Goal: Transaction & Acquisition: Obtain resource

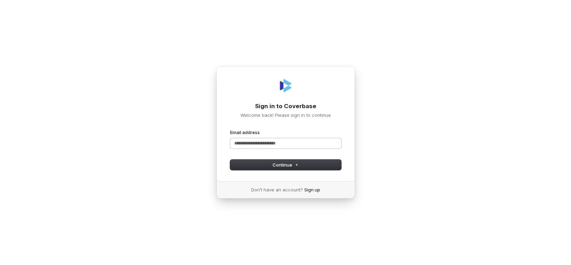
click at [279, 144] on input "Email address" at bounding box center [285, 143] width 111 height 10
click at [277, 166] on span "Continue" at bounding box center [286, 164] width 26 height 6
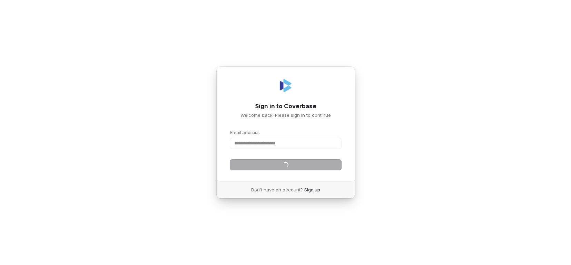
type input "**********"
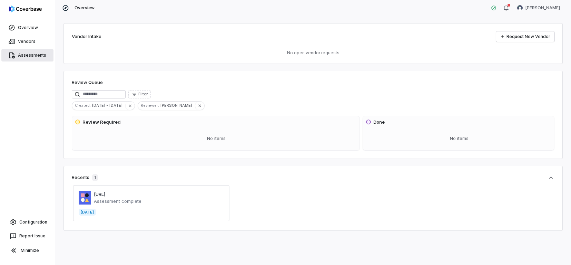
click at [23, 53] on link "Assessments" at bounding box center [27, 55] width 52 height 12
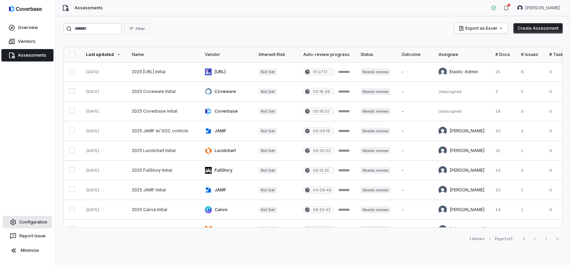
click at [45, 221] on link "Configuration" at bounding box center [27, 222] width 49 height 12
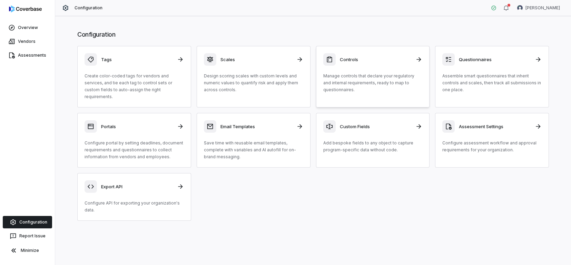
click at [411, 71] on div "Controls Manage controls that declare your regulatory and internal requirements…" at bounding box center [372, 73] width 99 height 40
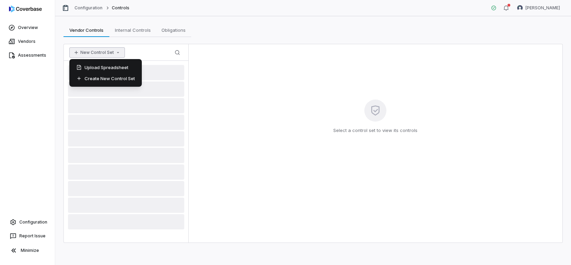
click at [110, 52] on button "New Control Set" at bounding box center [97, 52] width 56 height 10
click at [130, 33] on span "Internal Controls" at bounding box center [132, 30] width 41 height 9
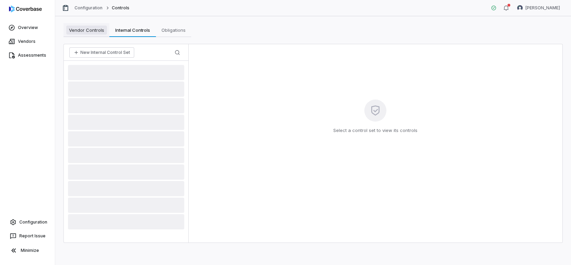
click at [87, 33] on span "Vendor Controls" at bounding box center [86, 30] width 41 height 9
click at [39, 55] on link "Assessments" at bounding box center [27, 55] width 52 height 12
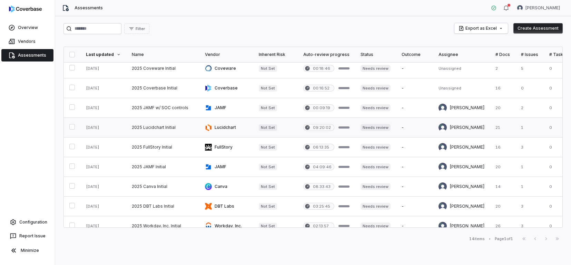
scroll to position [19, 0]
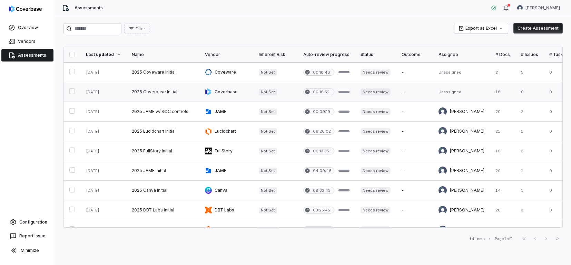
click at [157, 90] on link at bounding box center [162, 91] width 73 height 19
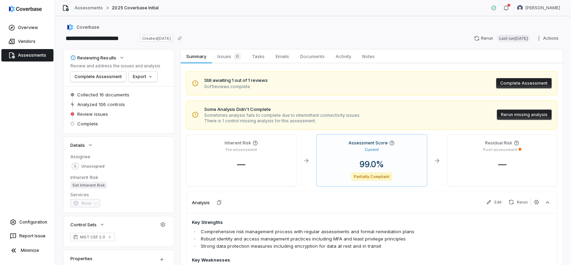
click at [21, 53] on link "Assessments" at bounding box center [27, 55] width 52 height 12
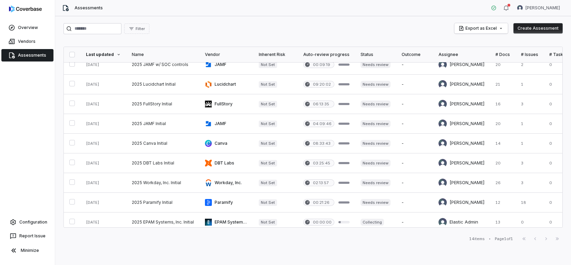
scroll to position [110, 0]
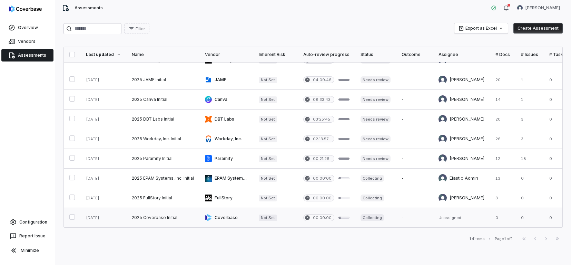
click at [223, 216] on link at bounding box center [226, 217] width 54 height 19
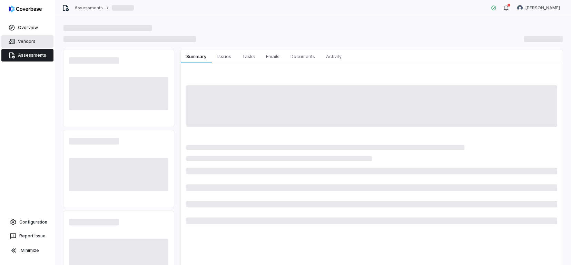
click at [36, 41] on link "Vendors" at bounding box center [27, 41] width 52 height 12
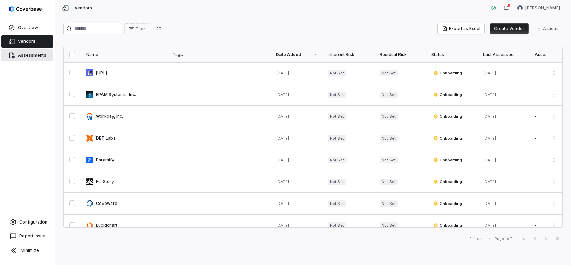
click at [35, 57] on link "Assessments" at bounding box center [27, 55] width 52 height 12
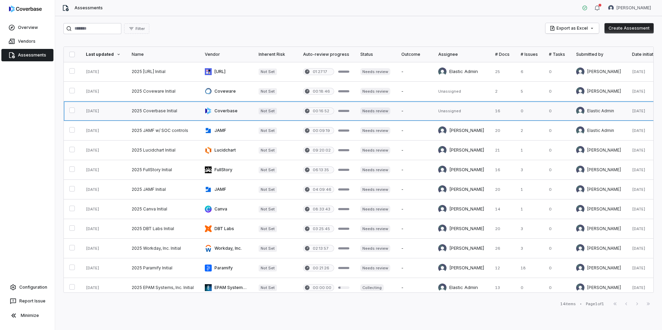
click at [218, 110] on link at bounding box center [226, 110] width 54 height 19
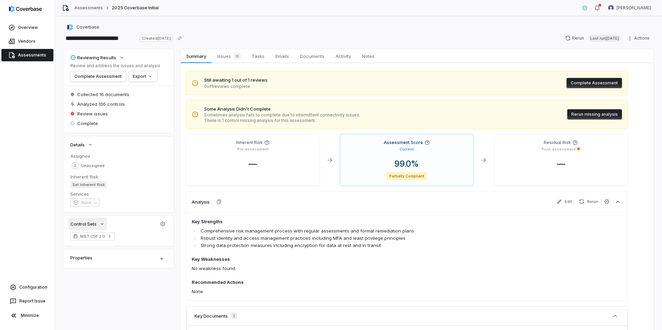
click at [105, 224] on icon "button" at bounding box center [102, 224] width 6 height 6
drag, startPoint x: 110, startPoint y: 224, endPoint x: 105, endPoint y: 225, distance: 4.9
click at [110, 224] on div "Control Sets" at bounding box center [110, 224] width 81 height 8
click at [103, 225] on icon "button" at bounding box center [102, 224] width 6 height 6
click at [162, 224] on icon "button" at bounding box center [163, 224] width 6 height 6
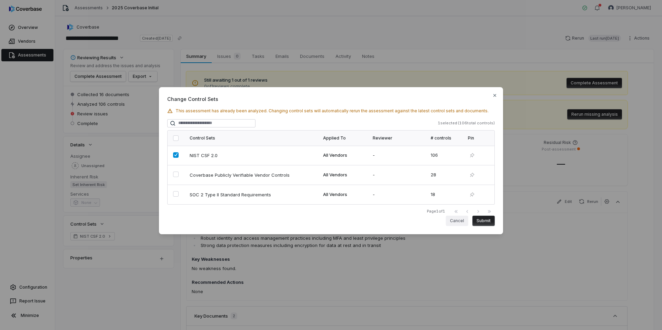
click at [465, 222] on button "Cancel" at bounding box center [457, 221] width 22 height 10
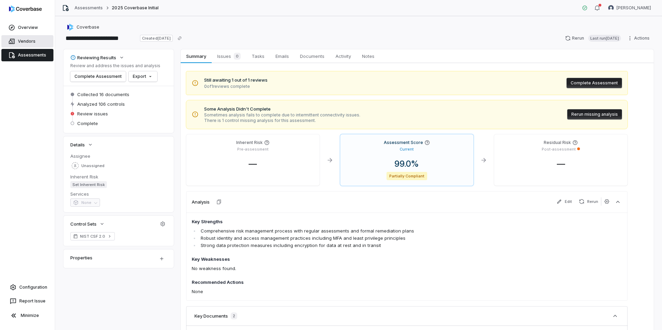
click at [37, 42] on link "Vendors" at bounding box center [27, 41] width 52 height 12
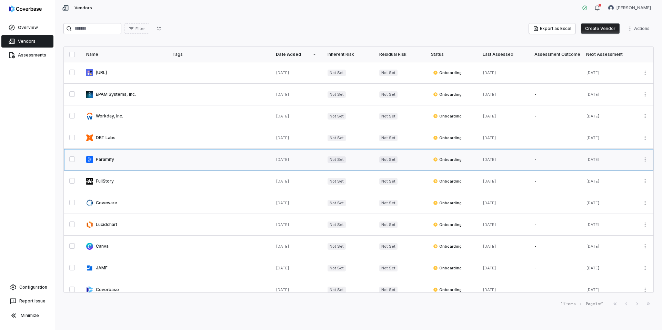
click at [109, 156] on link at bounding box center [124, 159] width 86 height 21
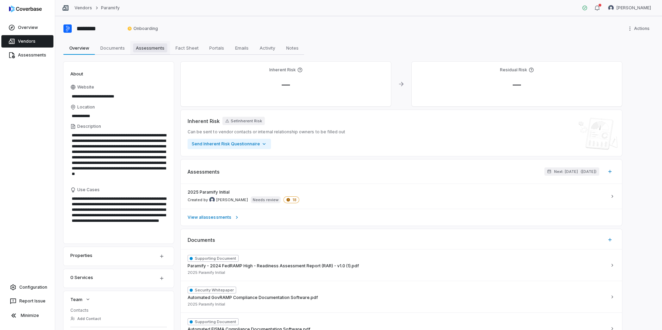
click at [153, 48] on span "Assessments" at bounding box center [150, 47] width 34 height 9
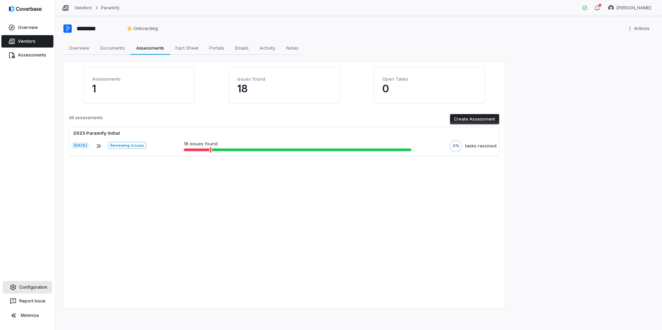
click at [41, 264] on link "Configuration" at bounding box center [27, 288] width 49 height 12
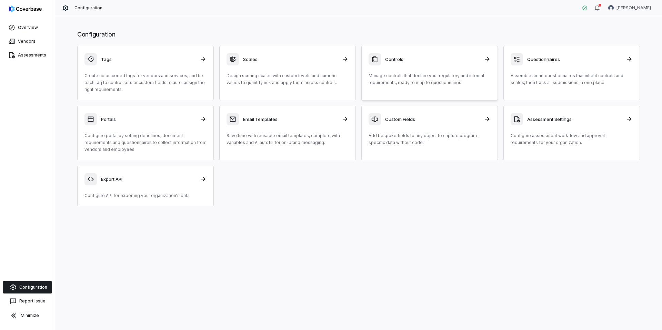
click at [424, 64] on div "Controls" at bounding box center [430, 59] width 122 height 12
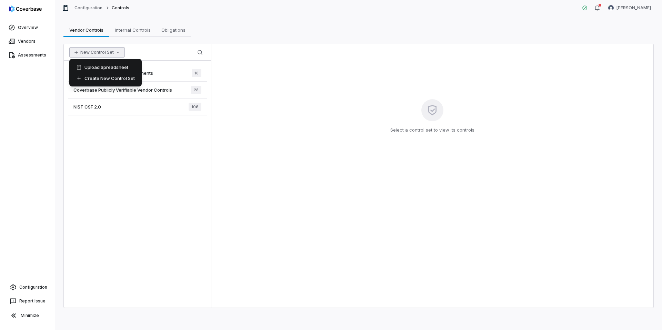
click at [109, 52] on button "New Control Set" at bounding box center [97, 52] width 56 height 10
click at [203, 52] on icon "button" at bounding box center [200, 53] width 6 height 6
click at [96, 51] on button "New Control Set" at bounding box center [97, 52] width 56 height 10
click at [113, 79] on div "Create New Control Set" at bounding box center [105, 78] width 67 height 11
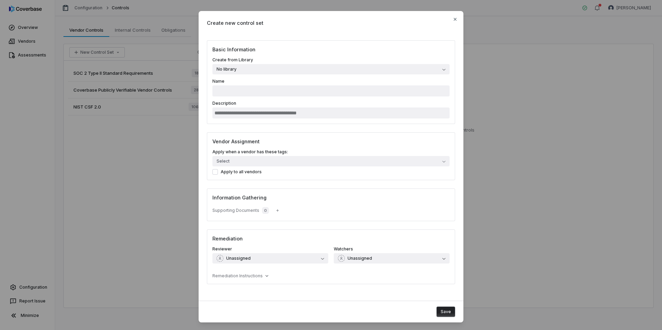
click at [309, 68] on button "No library" at bounding box center [331, 69] width 237 height 10
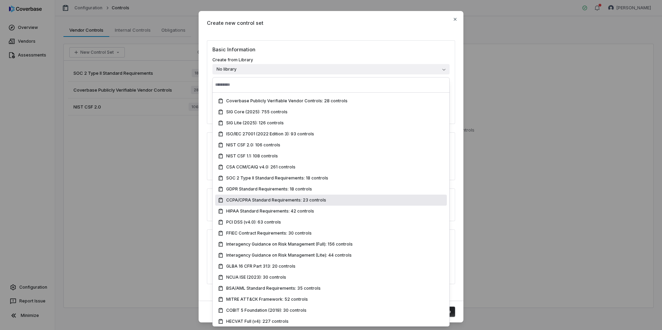
scroll to position [80, 0]
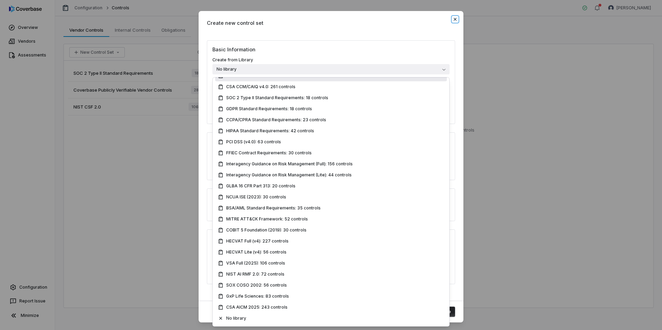
click at [455, 22] on icon "button" at bounding box center [456, 20] width 6 height 6
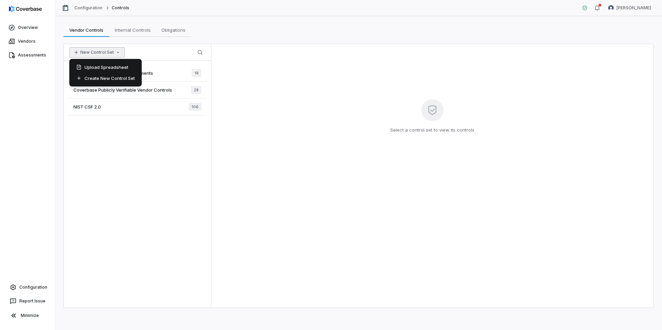
click at [112, 53] on button "New Control Set" at bounding box center [97, 52] width 56 height 10
click at [107, 68] on div "Upload Spreadsheet" at bounding box center [105, 67] width 67 height 11
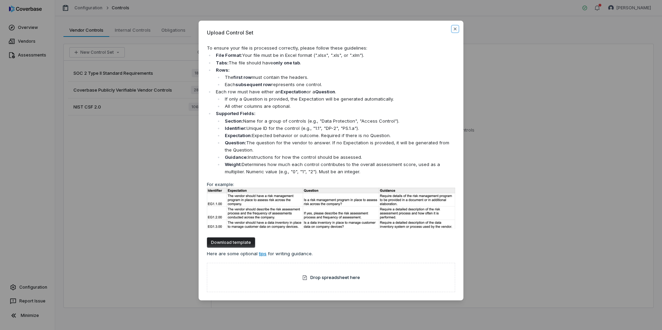
drag, startPoint x: 456, startPoint y: 29, endPoint x: 462, endPoint y: 29, distance: 5.5
click at [457, 29] on icon "button" at bounding box center [456, 29] width 6 height 6
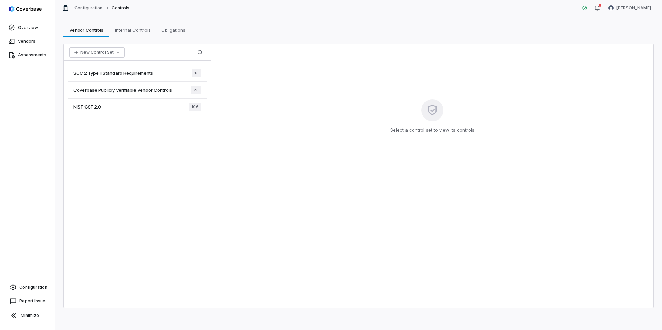
click at [114, 74] on span "SOC 2 Type II Standard Requirements" at bounding box center [113, 73] width 80 height 6
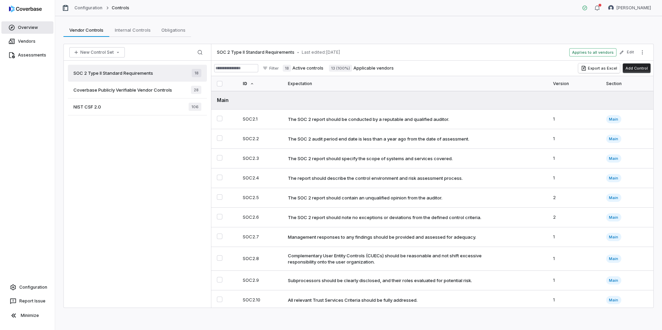
click at [22, 28] on link "Overview" at bounding box center [27, 27] width 52 height 12
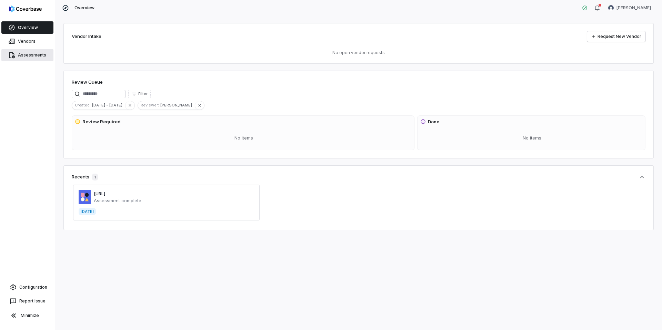
click at [29, 56] on link "Assessments" at bounding box center [27, 55] width 52 height 12
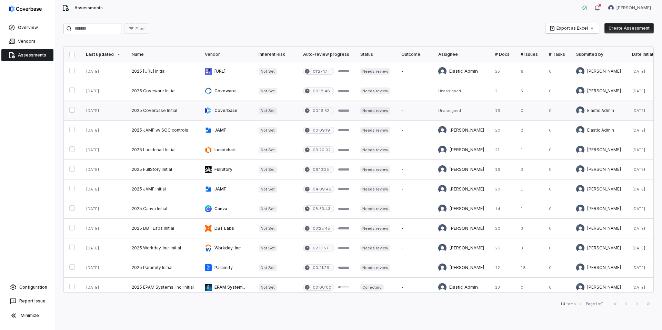
scroll to position [0, 0]
click at [217, 129] on link at bounding box center [226, 130] width 54 height 19
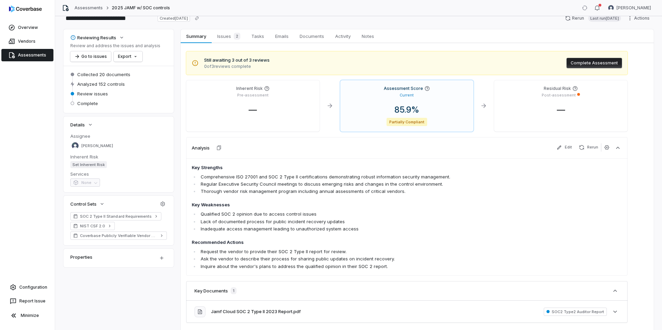
scroll to position [39, 0]
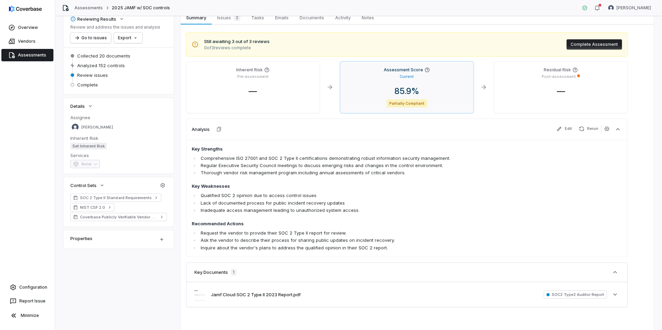
click at [427, 69] on icon at bounding box center [428, 70] width 6 height 6
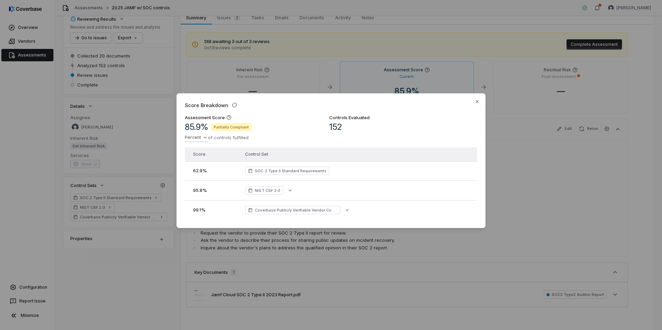
click at [206, 138] on div "Score Breakdown Assessment Score 85.9 % Partially Compliant Percent of controls…" at bounding box center [331, 165] width 662 height 166
click at [280, 137] on div "Score Breakdown Assessment Score 85.9 % Partially Compliant Percent of controls…" at bounding box center [331, 165] width 662 height 166
click at [478, 103] on icon "button" at bounding box center [478, 102] width 6 height 6
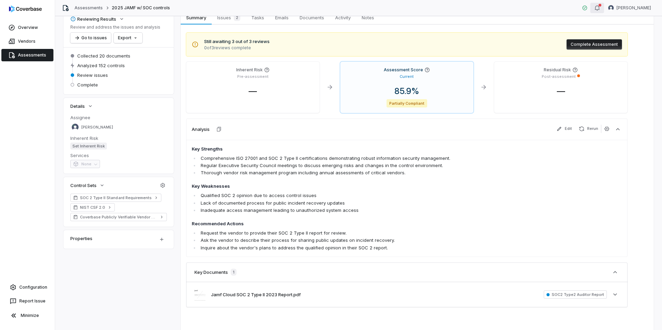
click at [571, 8] on icon "button" at bounding box center [598, 8] width 6 height 6
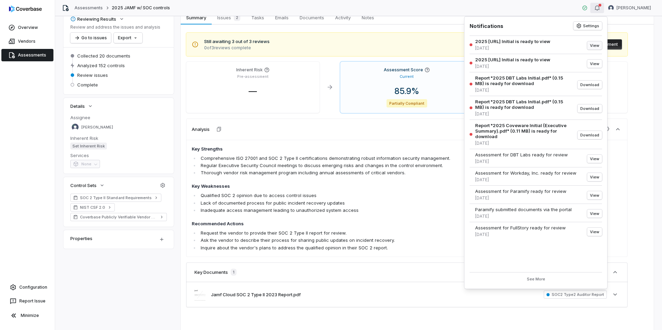
click at [571, 45] on button "View" at bounding box center [594, 45] width 15 height 8
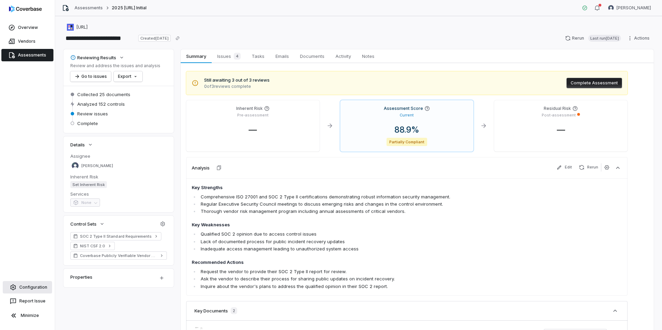
click at [40, 264] on link "Configuration" at bounding box center [27, 288] width 49 height 12
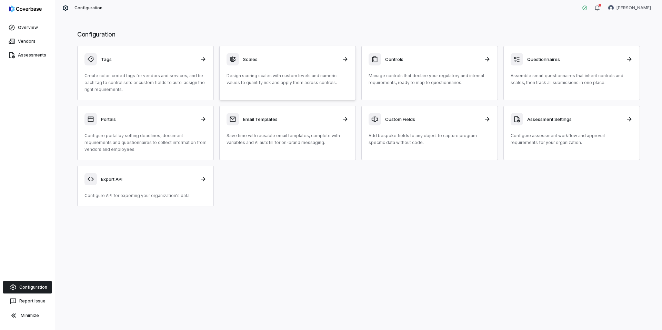
click at [298, 68] on div "Scales Design scoring scales with custom levels and numeric values to quantify …" at bounding box center [288, 69] width 122 height 33
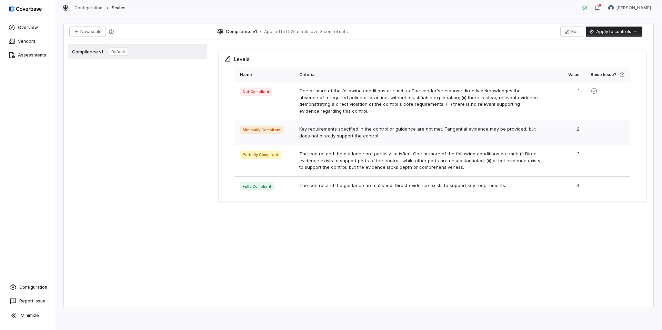
click at [453, 131] on td "Key requirements specified in the control or guidance are not met. Tangential e…" at bounding box center [420, 132] width 252 height 25
click at [274, 132] on span "Minimally Compliant" at bounding box center [261, 130] width 43 height 8
click at [571, 32] on html "Overview Vendors Assessments Configuration Report Issue Minimize Configuration …" at bounding box center [331, 165] width 662 height 330
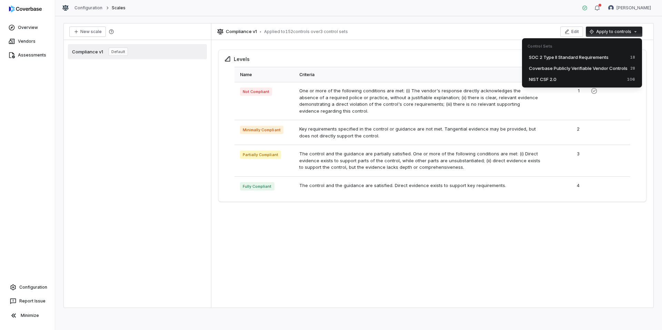
click at [462, 56] on html "Overview Vendors Assessments Configuration Report Issue Minimize Configuration …" at bounding box center [331, 165] width 662 height 330
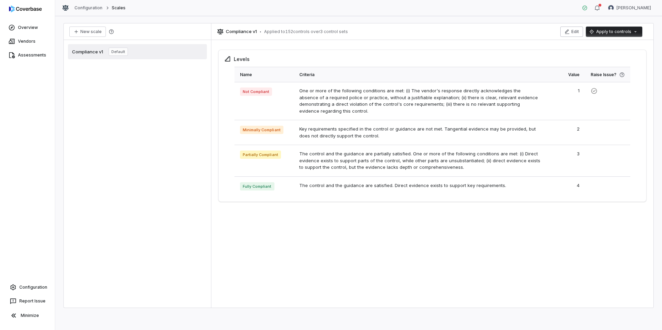
click at [571, 33] on button "Edit" at bounding box center [572, 32] width 23 height 10
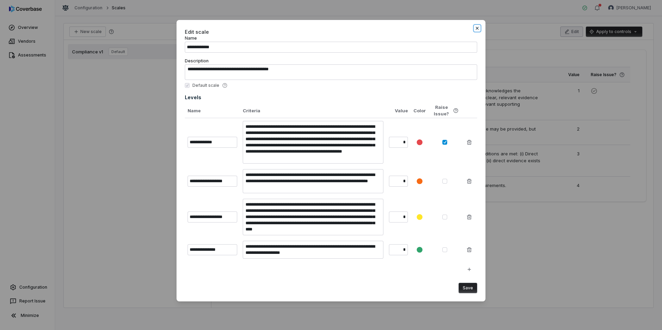
click at [476, 29] on icon "button" at bounding box center [478, 29] width 6 height 6
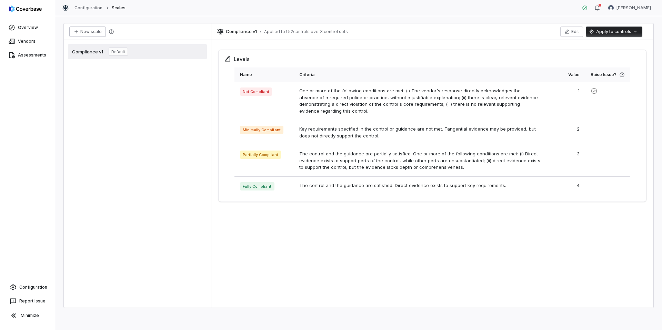
click at [91, 32] on button "New scale" at bounding box center [87, 32] width 37 height 10
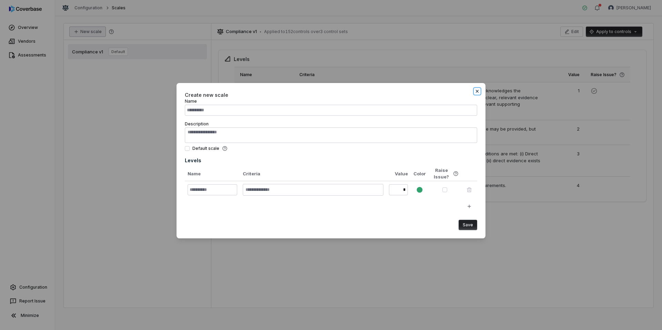
click at [478, 92] on icon "button" at bounding box center [478, 92] width 6 height 6
type textarea "*"
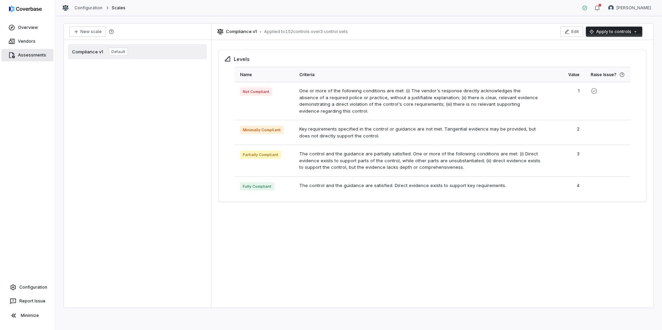
click at [32, 56] on link "Assessments" at bounding box center [27, 55] width 52 height 12
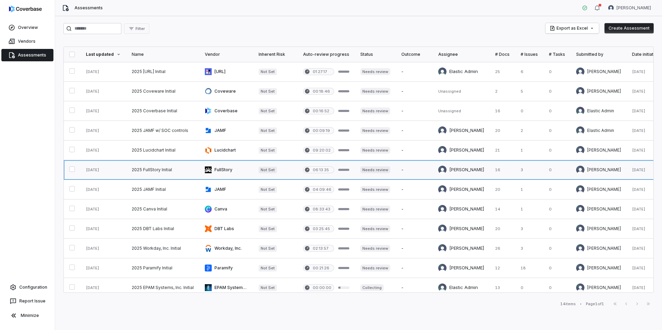
click at [226, 173] on link at bounding box center [226, 169] width 54 height 19
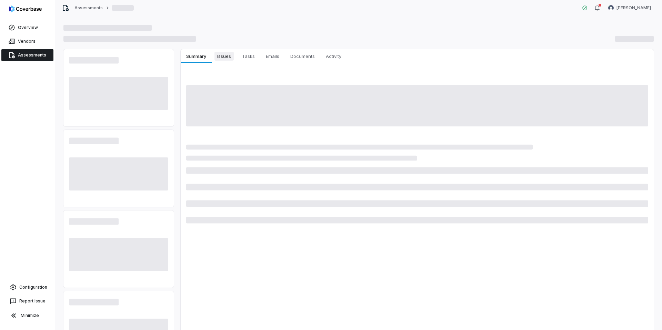
click at [224, 55] on span "Issues" at bounding box center [224, 56] width 19 height 9
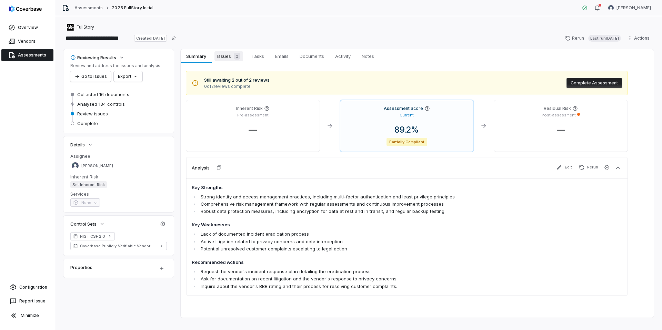
click at [226, 56] on span "Issues 2" at bounding box center [229, 56] width 29 height 10
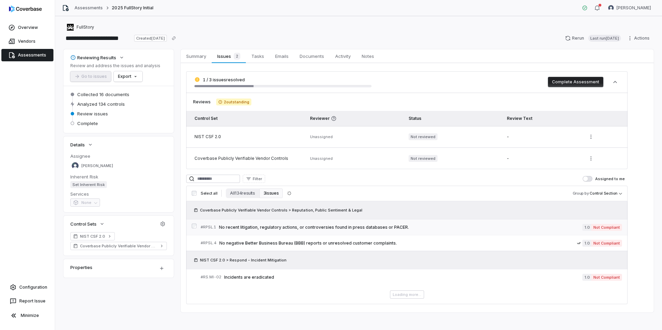
click at [341, 228] on span "No recent litigation, regulatory actions, or controversies found in press datab…" at bounding box center [401, 228] width 364 height 6
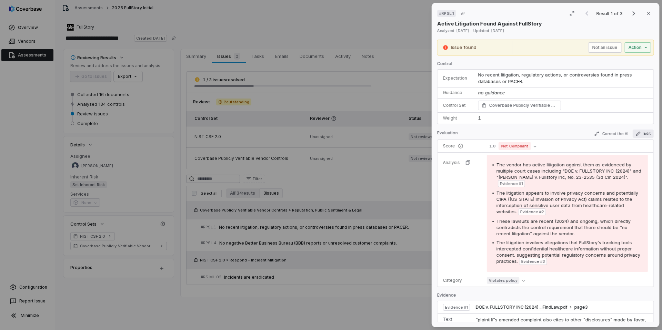
click at [571, 135] on button "Edit" at bounding box center [643, 134] width 21 height 8
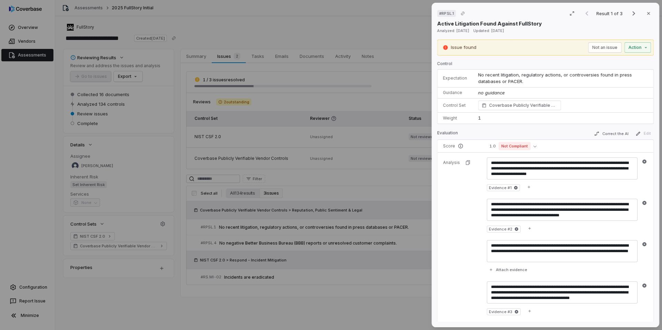
drag, startPoint x: 490, startPoint y: 120, endPoint x: 485, endPoint y: 119, distance: 4.9
click at [490, 120] on td "1" at bounding box center [563, 118] width 181 height 11
drag, startPoint x: 480, startPoint y: 118, endPoint x: 474, endPoint y: 118, distance: 6.2
click at [474, 118] on td "1" at bounding box center [563, 118] width 181 height 11
click at [535, 146] on button "1.0 Not Compliant" at bounding box center [513, 146] width 52 height 8
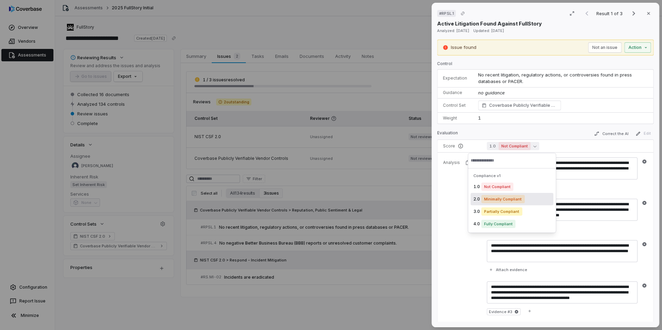
click at [570, 189] on div "Evidence # 1" at bounding box center [568, 187] width 162 height 12
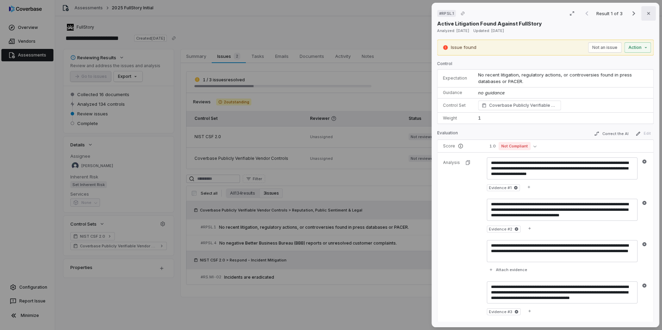
click at [571, 12] on icon "button" at bounding box center [649, 14] width 6 height 6
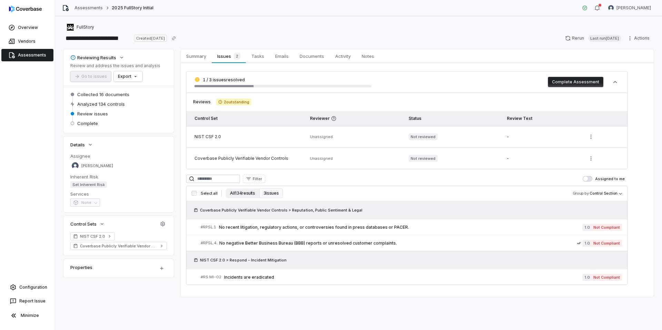
click at [251, 195] on button "All 134 results" at bounding box center [242, 194] width 33 height 10
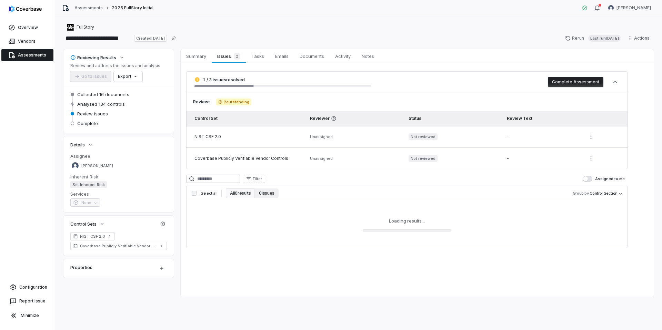
click at [273, 194] on button "0 issues" at bounding box center [266, 194] width 23 height 10
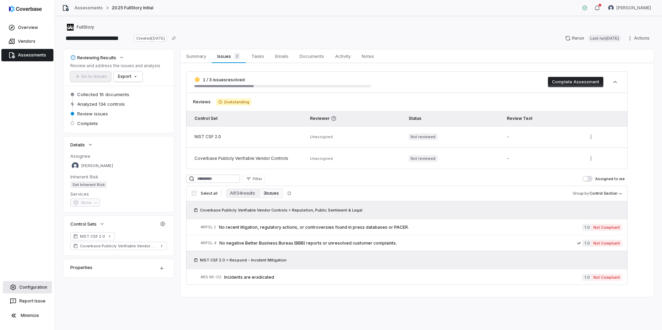
click at [43, 264] on link "Configuration" at bounding box center [27, 288] width 49 height 12
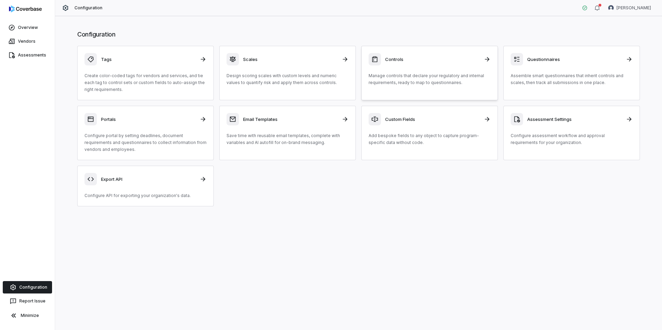
click at [424, 58] on h3 "Controls" at bounding box center [432, 59] width 95 height 6
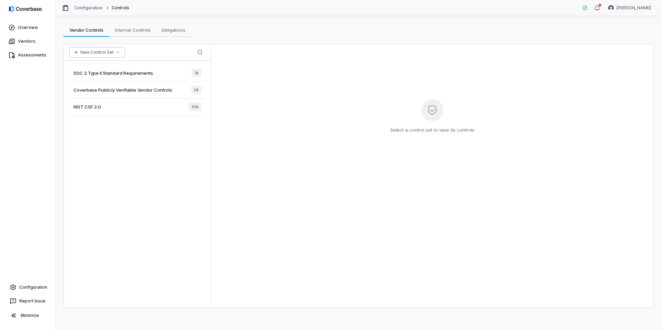
click at [115, 52] on icon "button" at bounding box center [118, 53] width 6 height 6
click at [110, 79] on div "Create New Control Set" at bounding box center [105, 78] width 67 height 11
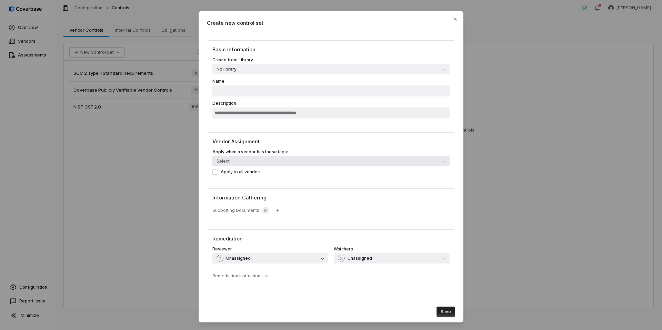
scroll to position [12, 0]
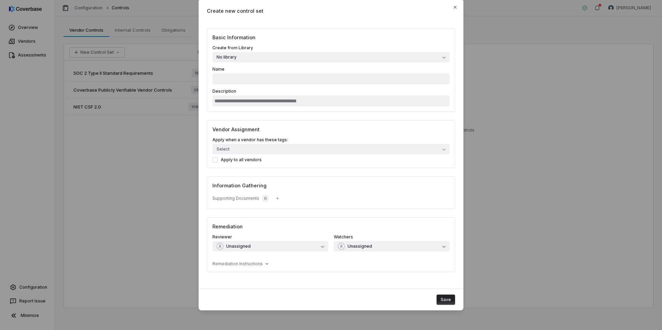
click at [419, 54] on button "No library" at bounding box center [331, 57] width 237 height 10
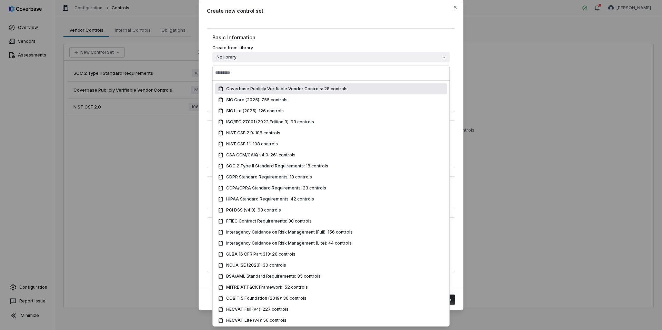
drag, startPoint x: 414, startPoint y: 40, endPoint x: 439, endPoint y: 17, distance: 34.7
click at [414, 40] on h3 "Basic Information" at bounding box center [331, 37] width 237 height 7
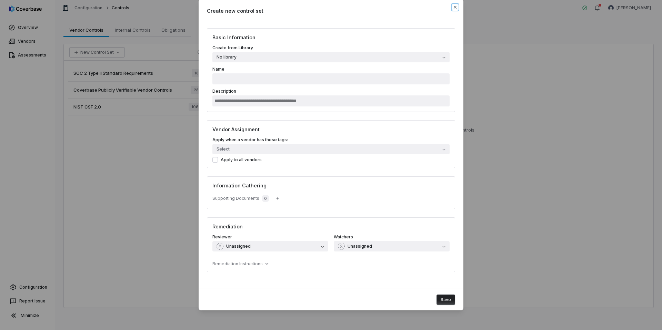
drag, startPoint x: 456, startPoint y: 7, endPoint x: 273, endPoint y: 45, distance: 187.6
click at [456, 7] on icon "button" at bounding box center [456, 7] width 6 height 6
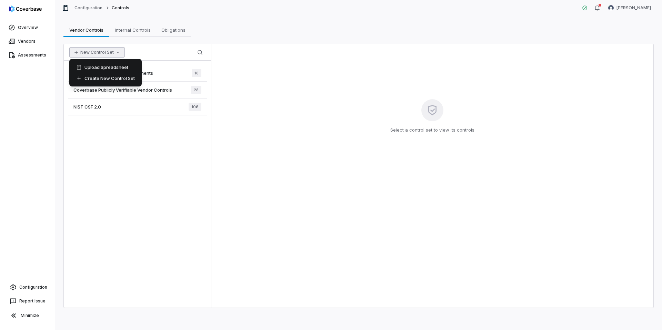
click at [98, 47] on button "New Control Set" at bounding box center [97, 52] width 56 height 10
click at [108, 67] on div "Upload Spreadsheet" at bounding box center [105, 67] width 67 height 11
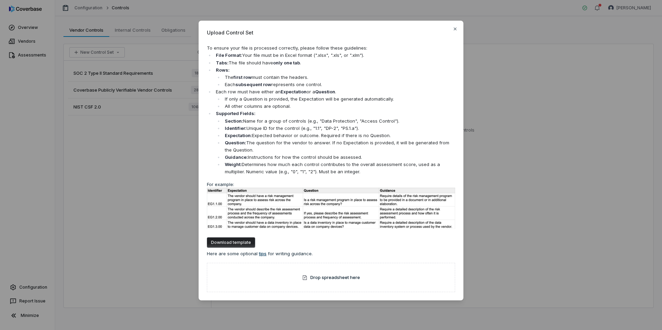
click at [264, 256] on button "tips" at bounding box center [263, 254] width 10 height 7
click at [457, 28] on icon "button" at bounding box center [456, 29] width 6 height 6
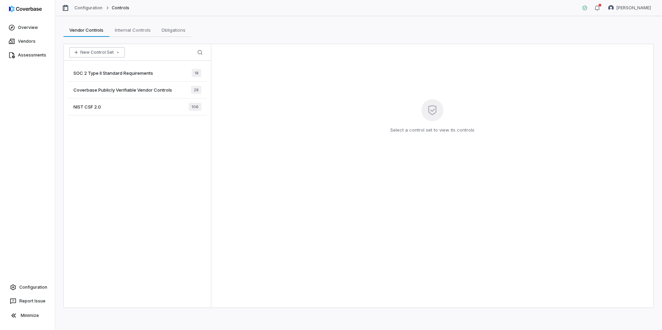
click at [115, 51] on icon "button" at bounding box center [118, 53] width 6 height 6
click at [114, 80] on div "Create New Control Set" at bounding box center [105, 78] width 67 height 11
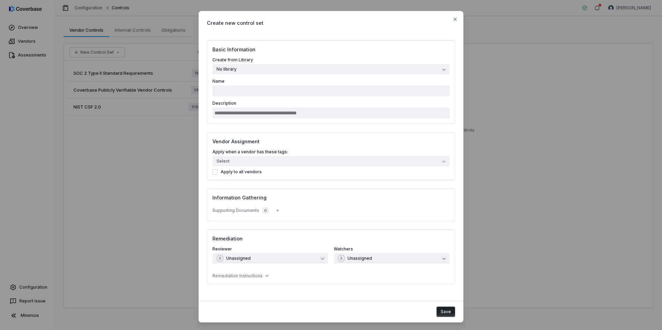
click at [442, 70] on button "No library" at bounding box center [331, 69] width 237 height 10
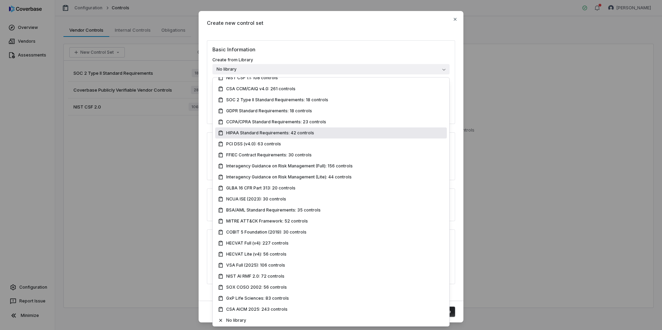
scroll to position [79, 0]
click at [286, 134] on span "HIPAA Standard Requirements: 42 controls" at bounding box center [270, 133] width 88 height 6
type input "**********"
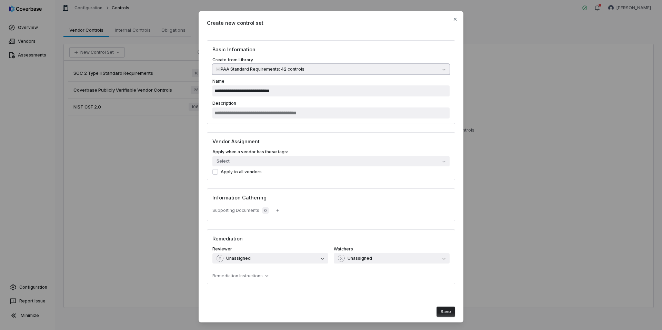
click at [309, 69] on button "HIPAA Standard Requirements: 42 controls" at bounding box center [331, 69] width 237 height 10
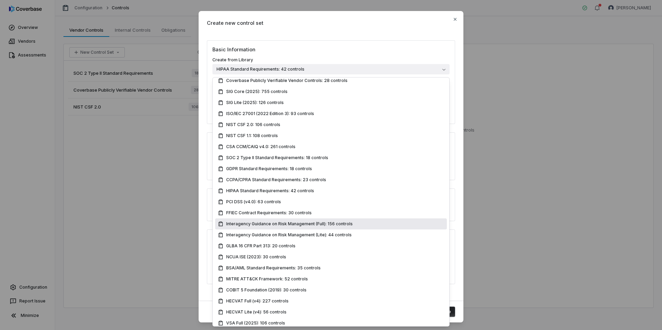
scroll to position [0, 0]
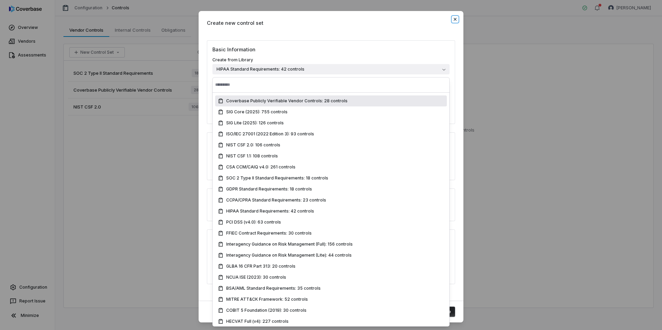
click at [454, 20] on icon "button" at bounding box center [456, 20] width 6 height 6
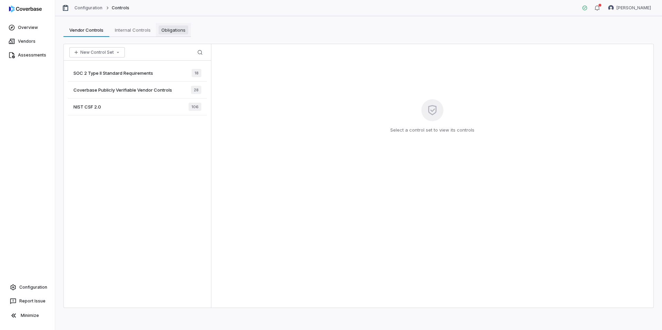
click at [169, 26] on span "Obligations" at bounding box center [174, 30] width 30 height 9
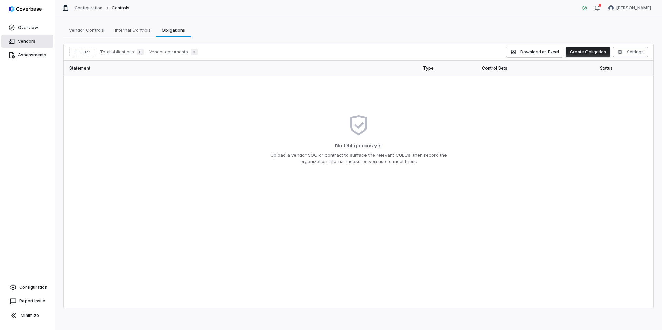
click at [30, 43] on link "Vendors" at bounding box center [27, 41] width 52 height 12
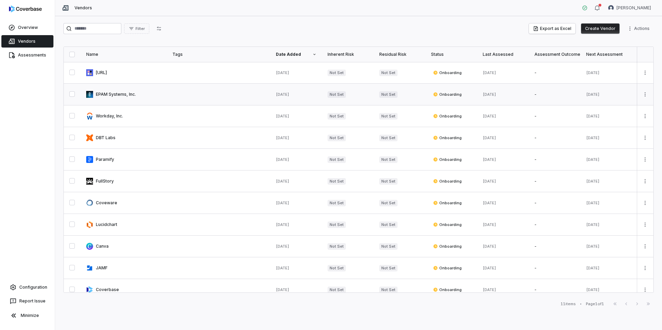
click at [121, 93] on link at bounding box center [124, 94] width 86 height 21
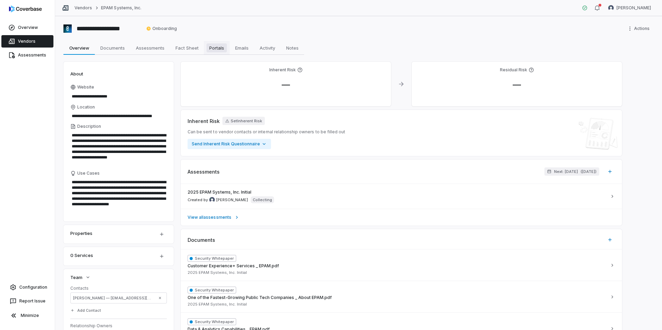
click at [219, 49] on span "Portals" at bounding box center [217, 47] width 20 height 9
type textarea "*"
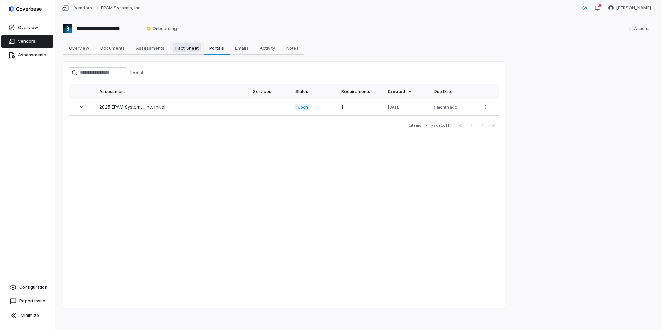
click at [195, 49] on span "Fact Sheet" at bounding box center [187, 47] width 29 height 9
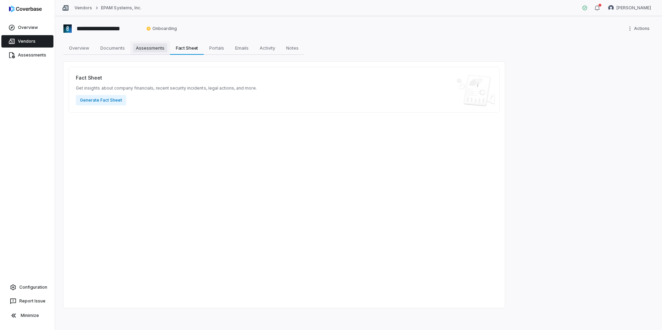
click at [152, 49] on span "Assessments" at bounding box center [150, 47] width 34 height 9
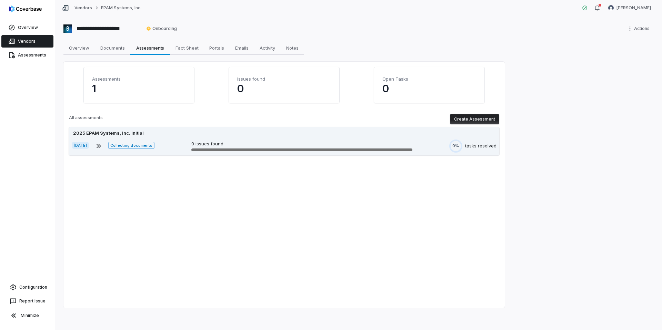
click at [324, 137] on div "2025 EPAM Systems, Inc. Initial [DATE] Collecting documents 0 issues found 0% t…" at bounding box center [284, 141] width 431 height 28
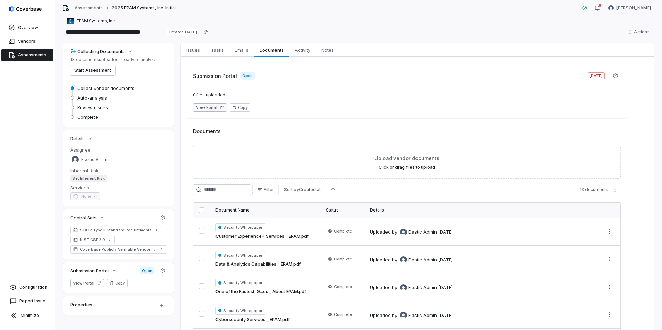
scroll to position [6, 0]
click at [213, 110] on button "View Portal" at bounding box center [210, 108] width 34 height 8
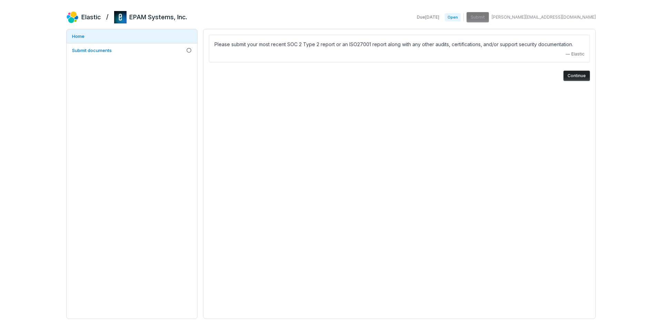
click at [583, 76] on button "Continue" at bounding box center [577, 76] width 27 height 10
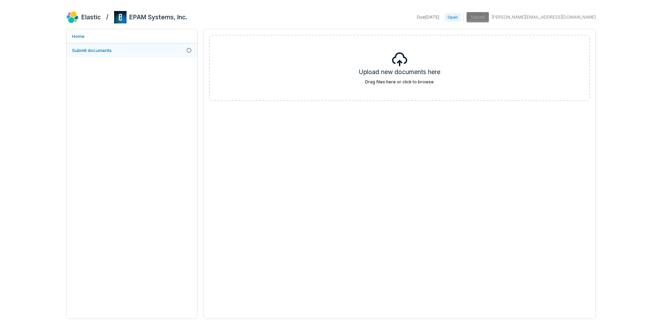
click at [151, 49] on link "Submit documents" at bounding box center [132, 50] width 131 height 14
click at [107, 50] on span "Submit documents" at bounding box center [92, 51] width 40 height 6
click at [461, 16] on span "Open" at bounding box center [453, 17] width 16 height 8
click at [461, 17] on span "Open" at bounding box center [453, 17] width 16 height 8
drag, startPoint x: 345, startPoint y: 28, endPoint x: 182, endPoint y: 31, distance: 162.9
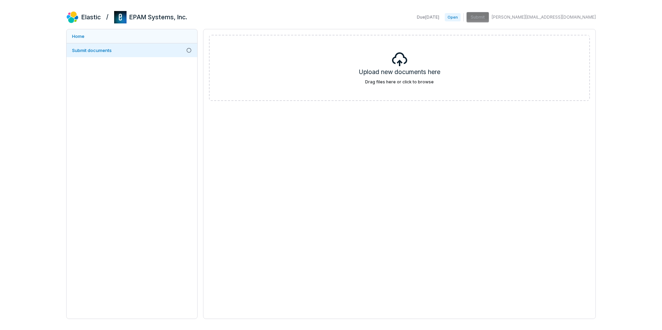
click at [341, 29] on div "Elastic / EPAM Systems, Inc. Due Jul 21, 2025 Open Submit kim.kambarami@elastic…" at bounding box center [331, 165] width 530 height 308
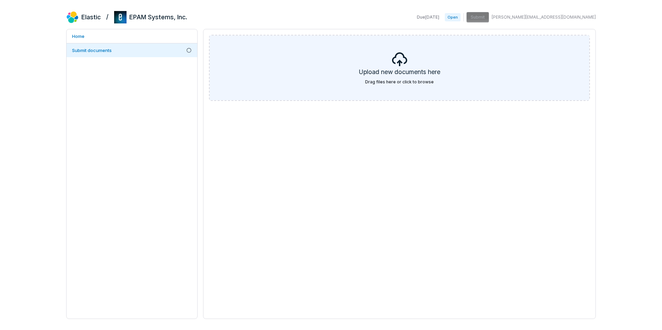
click at [372, 65] on div "Upload new documents here Drag files here or click to browse" at bounding box center [400, 68] width 380 height 65
